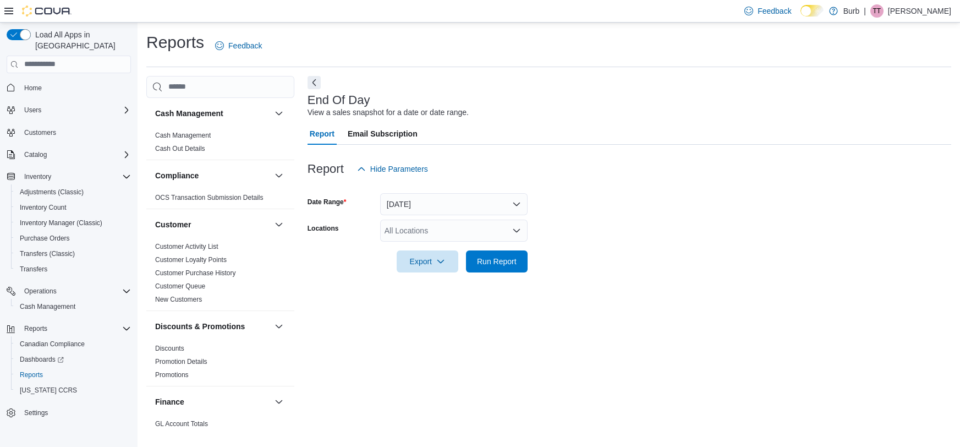
click at [441, 229] on div "All Locations" at bounding box center [453, 230] width 147 height 22
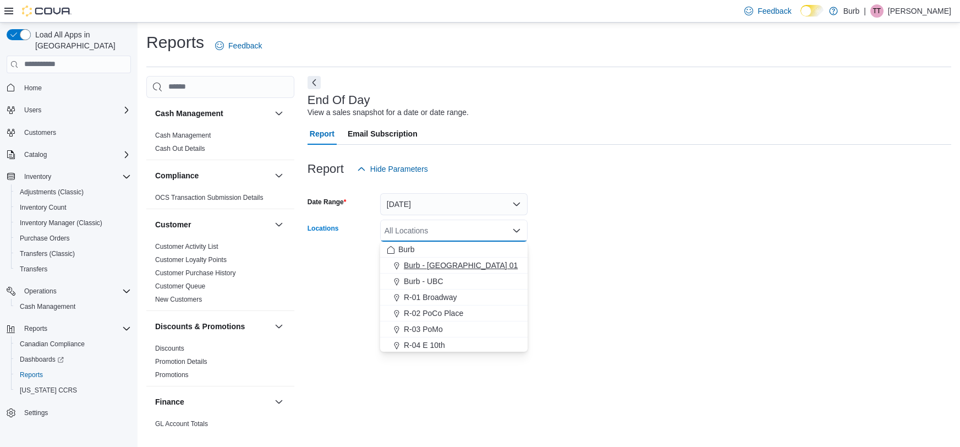
scroll to position [47, 0]
click at [436, 309] on span "R-09 [GEOGRAPHIC_DATA]" at bounding box center [453, 313] width 99 height 11
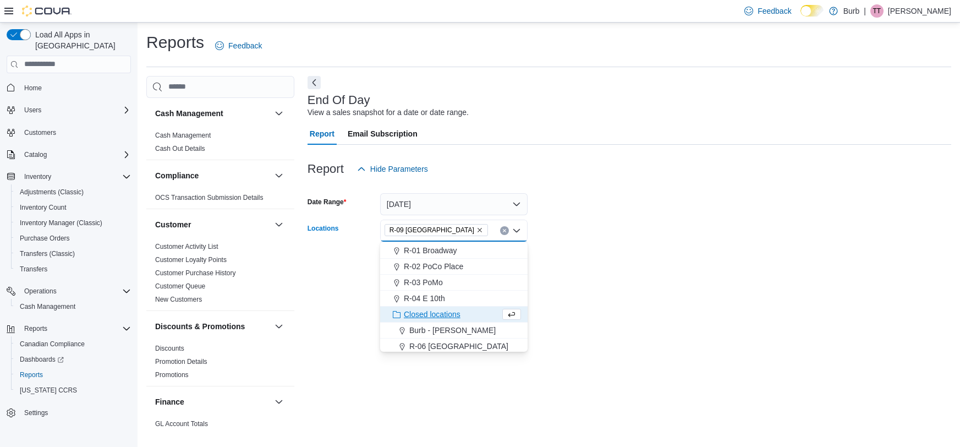
click at [590, 245] on div at bounding box center [628, 245] width 643 height 9
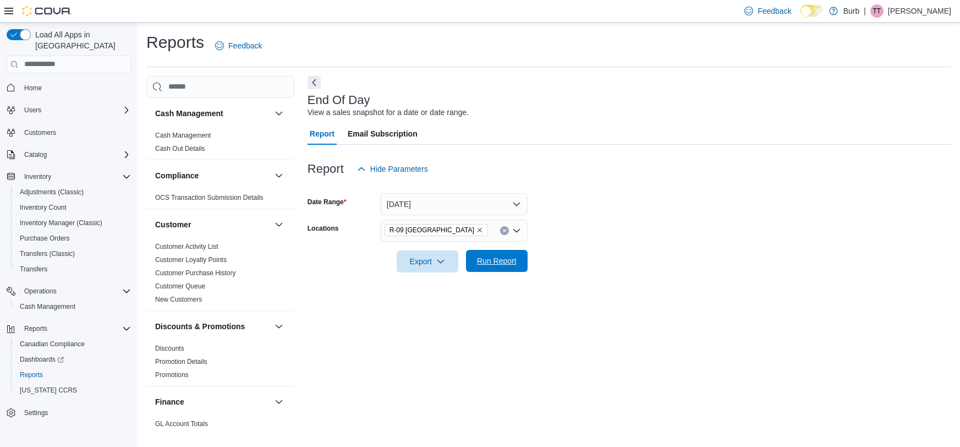
click at [496, 256] on span "Run Report" at bounding box center [497, 260] width 40 height 11
